Goal: Contribute content: Contribute content

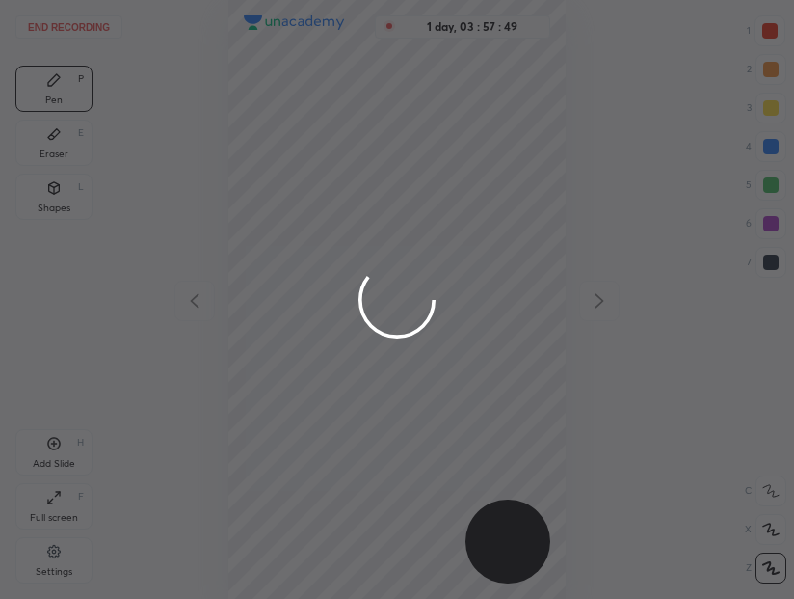
scroll to position [599, 485]
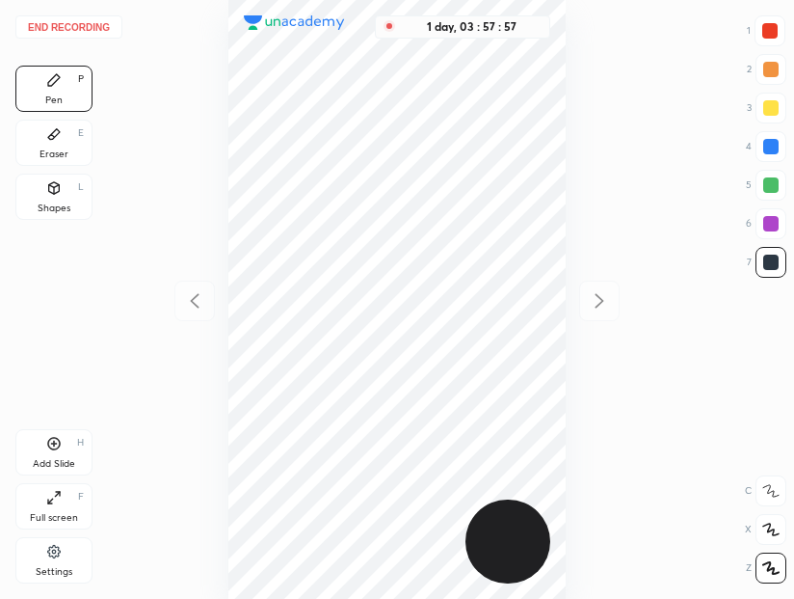
click at [75, 24] on button "End recording" at bounding box center [68, 26] width 107 height 23
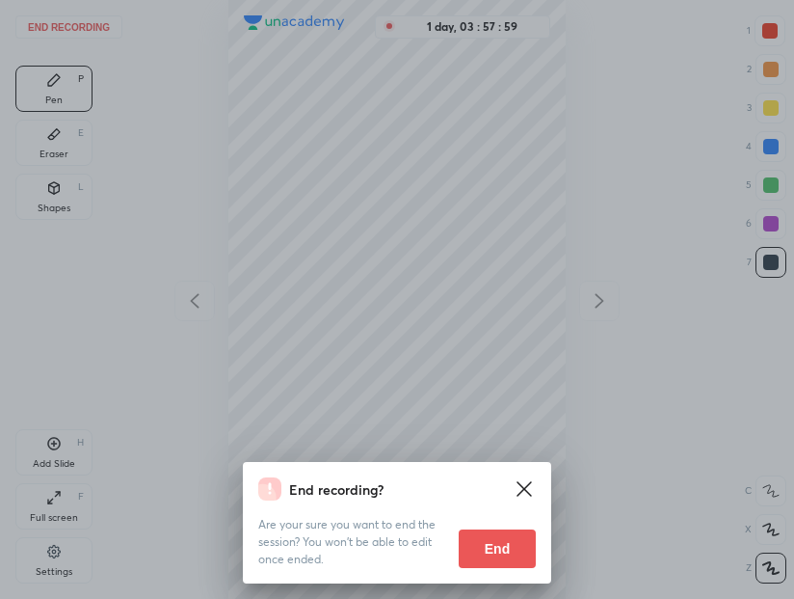
click at [511, 547] on button "End" at bounding box center [497, 548] width 77 height 39
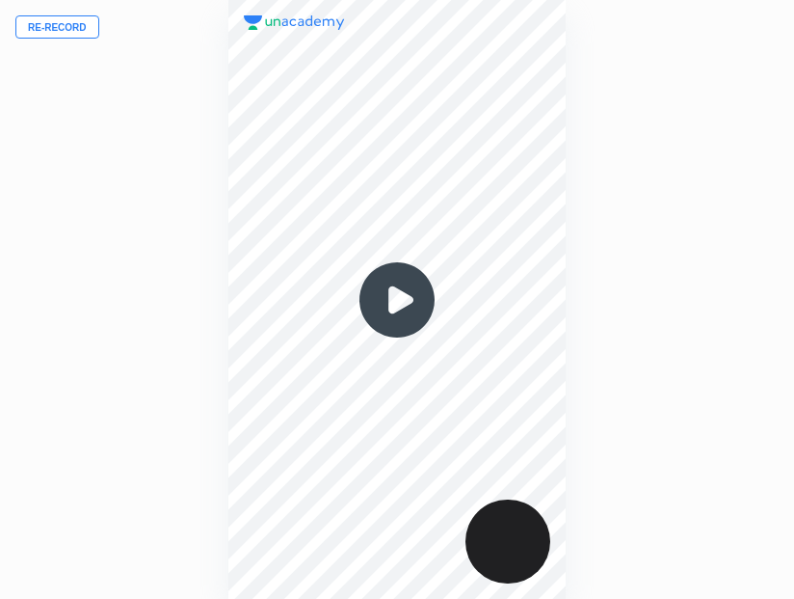
click at [63, 30] on button "Re-record" at bounding box center [57, 26] width 84 height 23
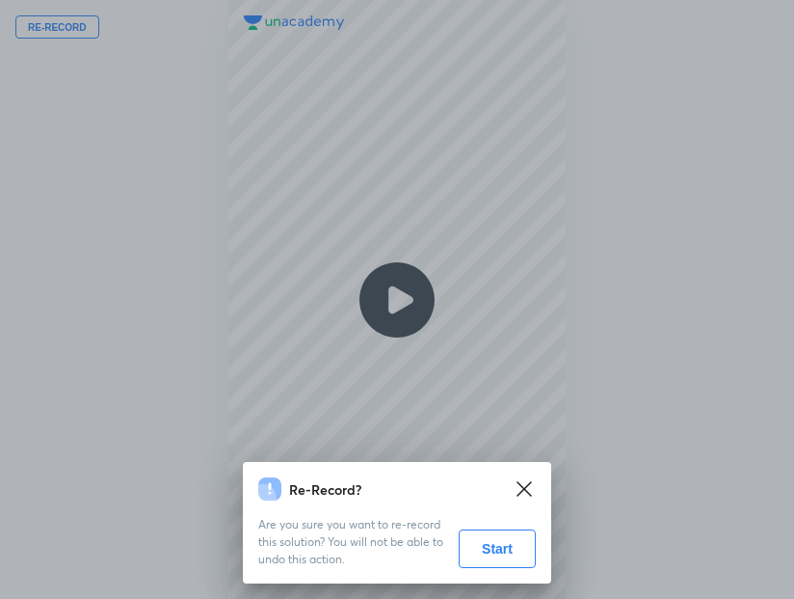
click at [498, 555] on button "Start" at bounding box center [497, 548] width 77 height 39
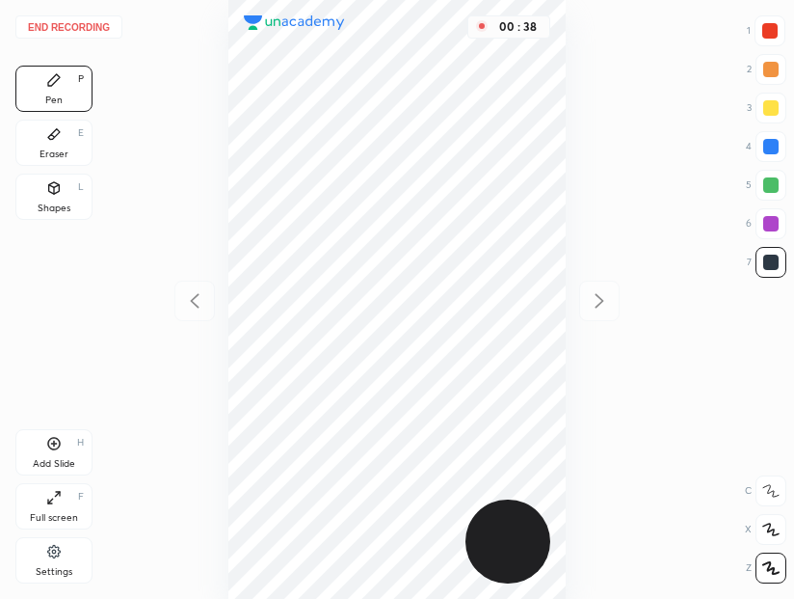
click at [770, 31] on div at bounding box center [769, 30] width 15 height 15
click at [773, 231] on div at bounding box center [771, 223] width 31 height 31
click at [778, 261] on div at bounding box center [771, 262] width 31 height 31
click at [57, 151] on div "Eraser" at bounding box center [54, 154] width 29 height 10
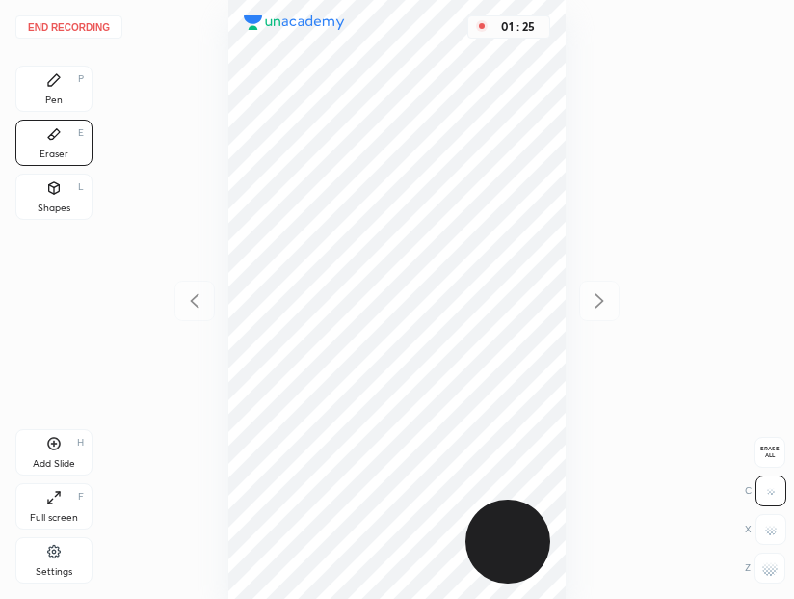
click at [60, 100] on div "Pen" at bounding box center [53, 100] width 17 height 10
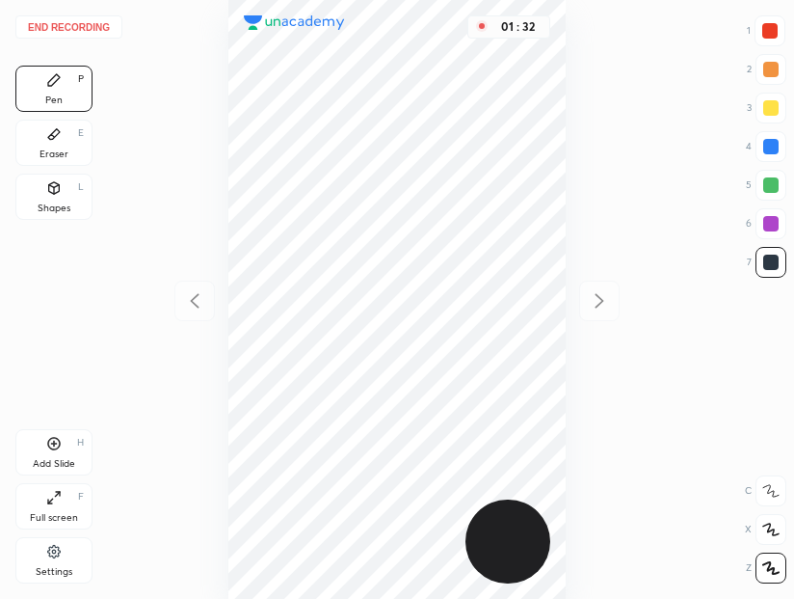
click at [776, 260] on div at bounding box center [770, 261] width 15 height 15
click at [776, 240] on div "1 2 3 4 5 6 7" at bounding box center [766, 150] width 40 height 270
click at [776, 219] on div at bounding box center [770, 223] width 15 height 15
click at [66, 156] on div "Eraser" at bounding box center [54, 154] width 29 height 10
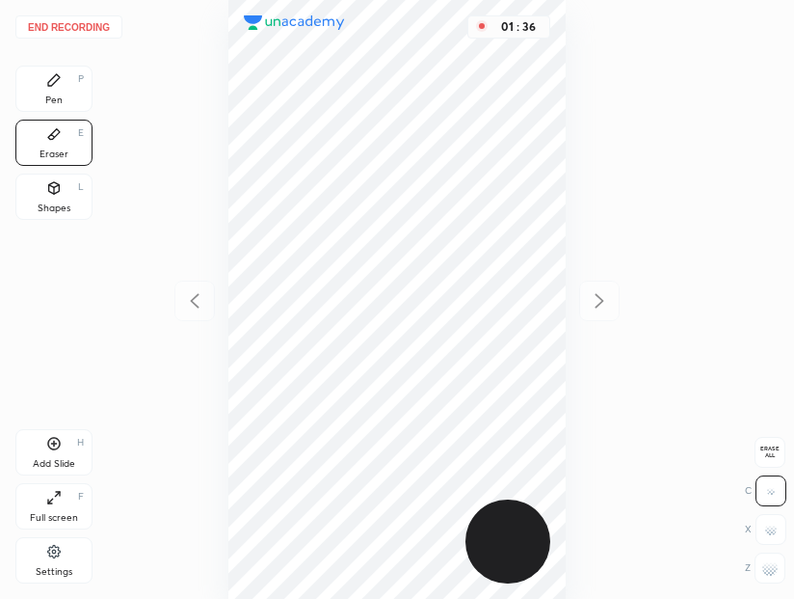
click at [66, 94] on div "Pen P" at bounding box center [53, 89] width 77 height 46
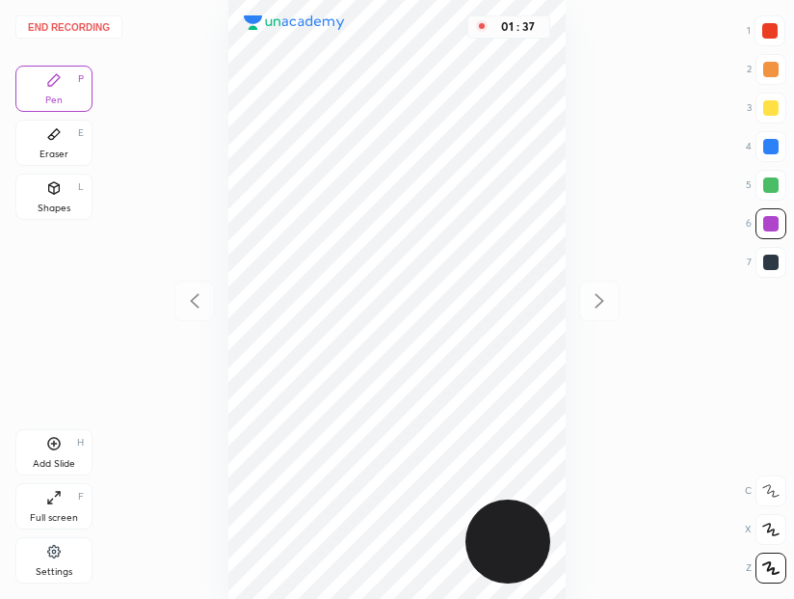
click at [775, 256] on div at bounding box center [770, 261] width 15 height 15
click at [779, 223] on div at bounding box center [771, 223] width 31 height 31
click at [766, 187] on div at bounding box center [770, 184] width 15 height 15
click at [57, 196] on icon at bounding box center [53, 187] width 15 height 15
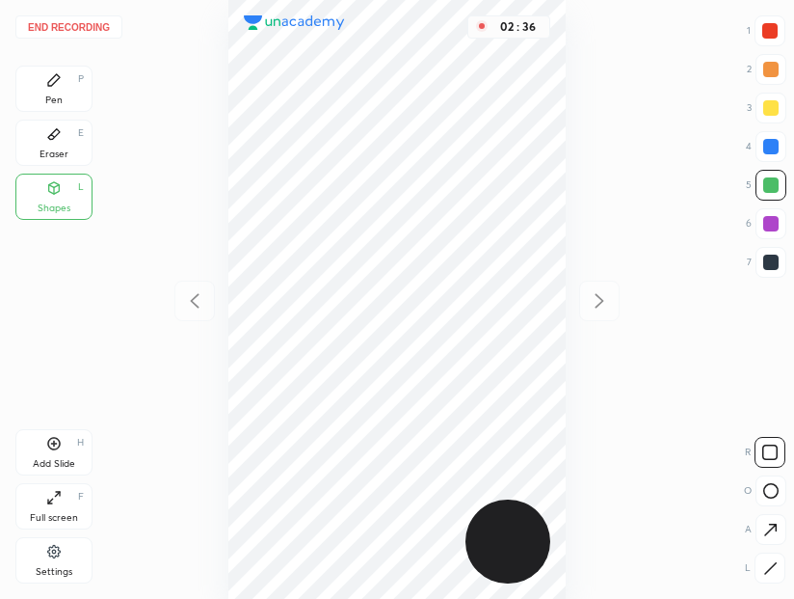
click at [58, 147] on div "Eraser E" at bounding box center [53, 143] width 77 height 46
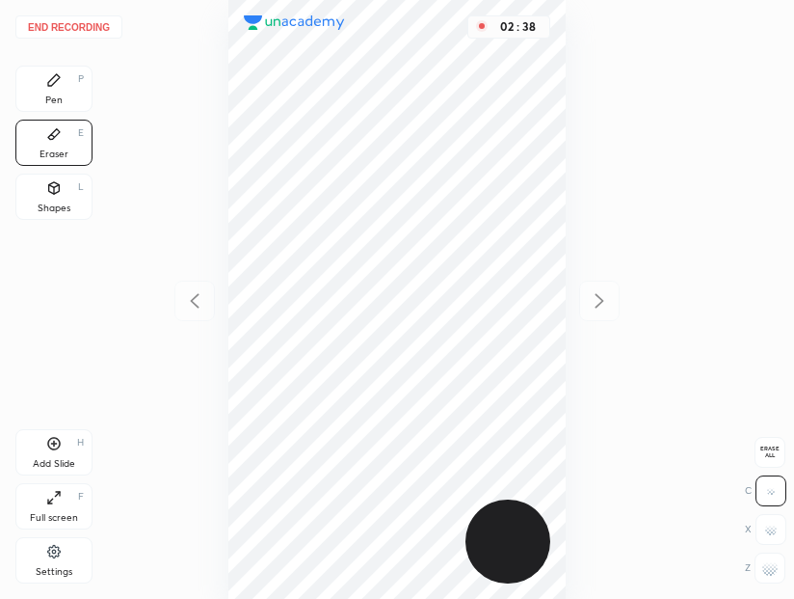
click at [46, 443] on icon at bounding box center [53, 443] width 15 height 15
click at [79, 84] on div "P" at bounding box center [81, 79] width 6 height 10
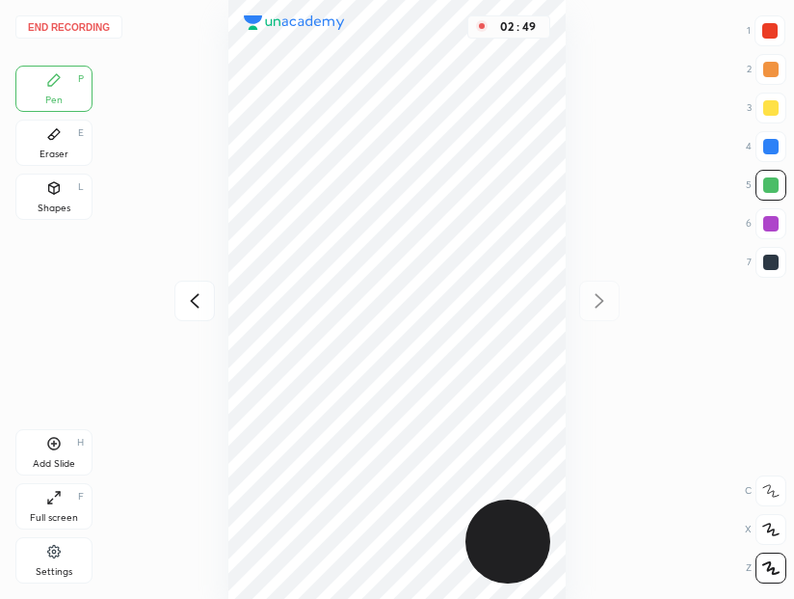
click at [768, 147] on div at bounding box center [770, 146] width 15 height 15
click at [777, 224] on div at bounding box center [770, 223] width 15 height 15
click at [196, 315] on div at bounding box center [194, 301] width 40 height 40
click at [597, 293] on icon at bounding box center [599, 300] width 23 height 23
click at [93, 36] on button "End recording" at bounding box center [68, 26] width 107 height 23
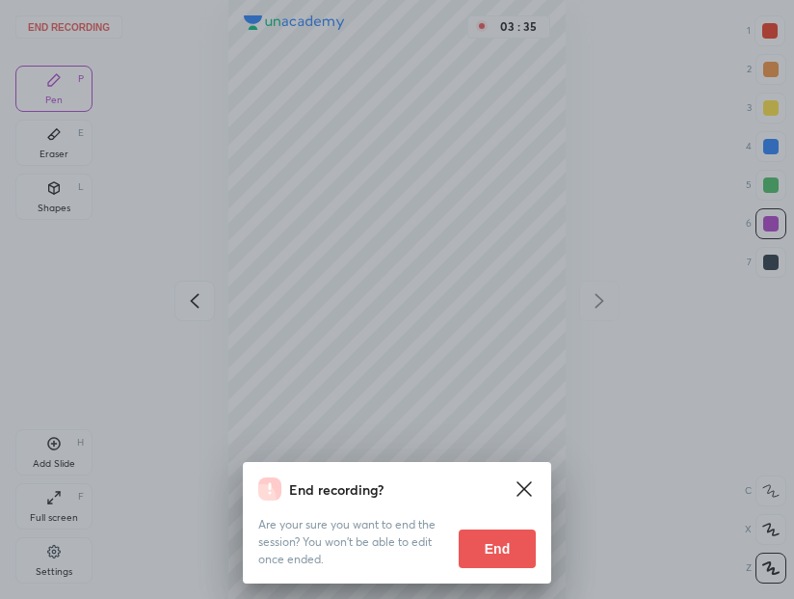
click at [499, 551] on button "End" at bounding box center [497, 548] width 77 height 39
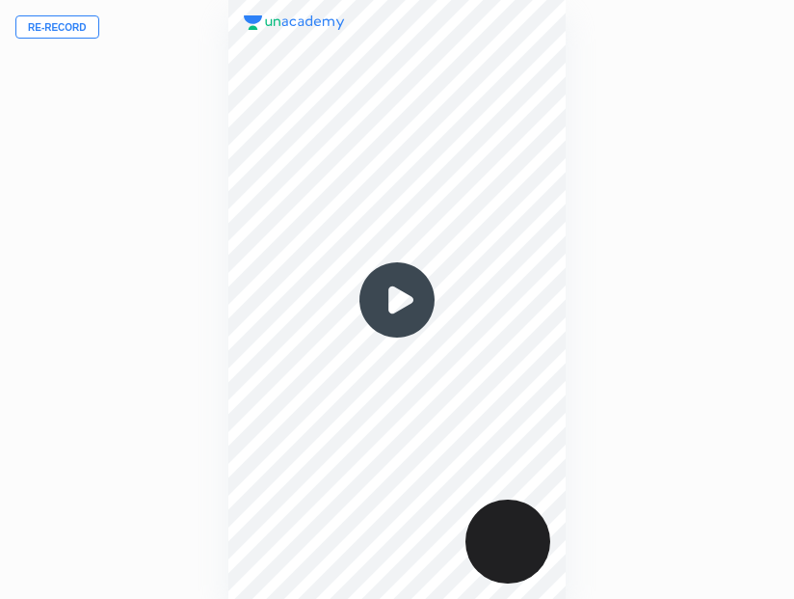
click at [395, 310] on img at bounding box center [397, 300] width 93 height 93
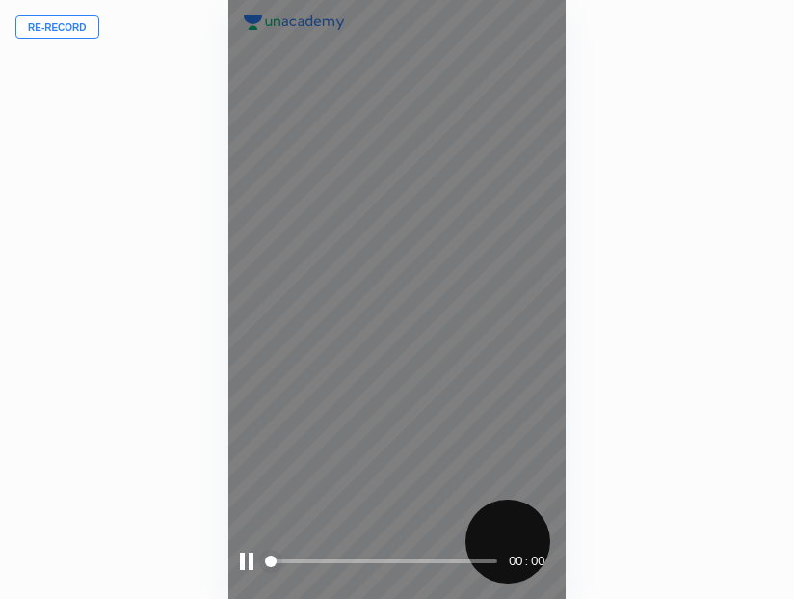
click at [249, 565] on div at bounding box center [246, 560] width 13 height 17
click at [241, 569] on div at bounding box center [248, 560] width 17 height 17
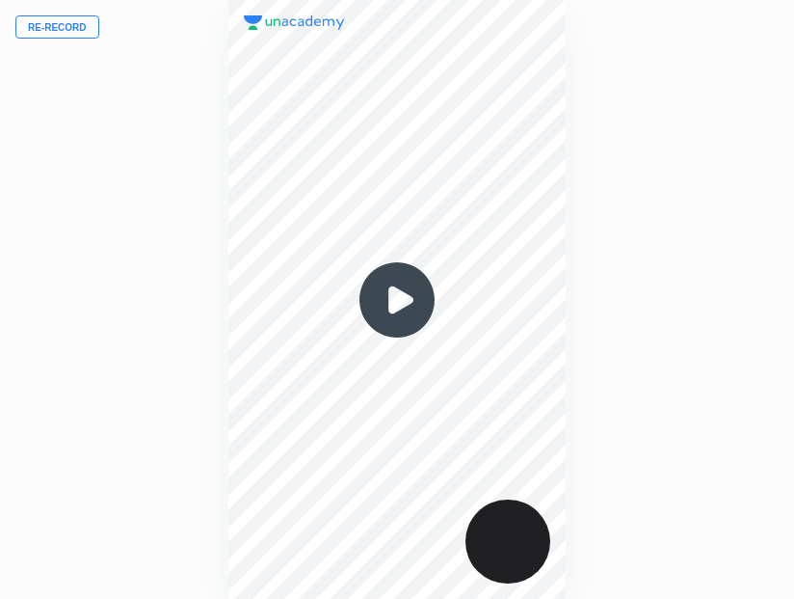
click at [403, 317] on img at bounding box center [397, 300] width 93 height 93
